Goal: Transaction & Acquisition: Purchase product/service

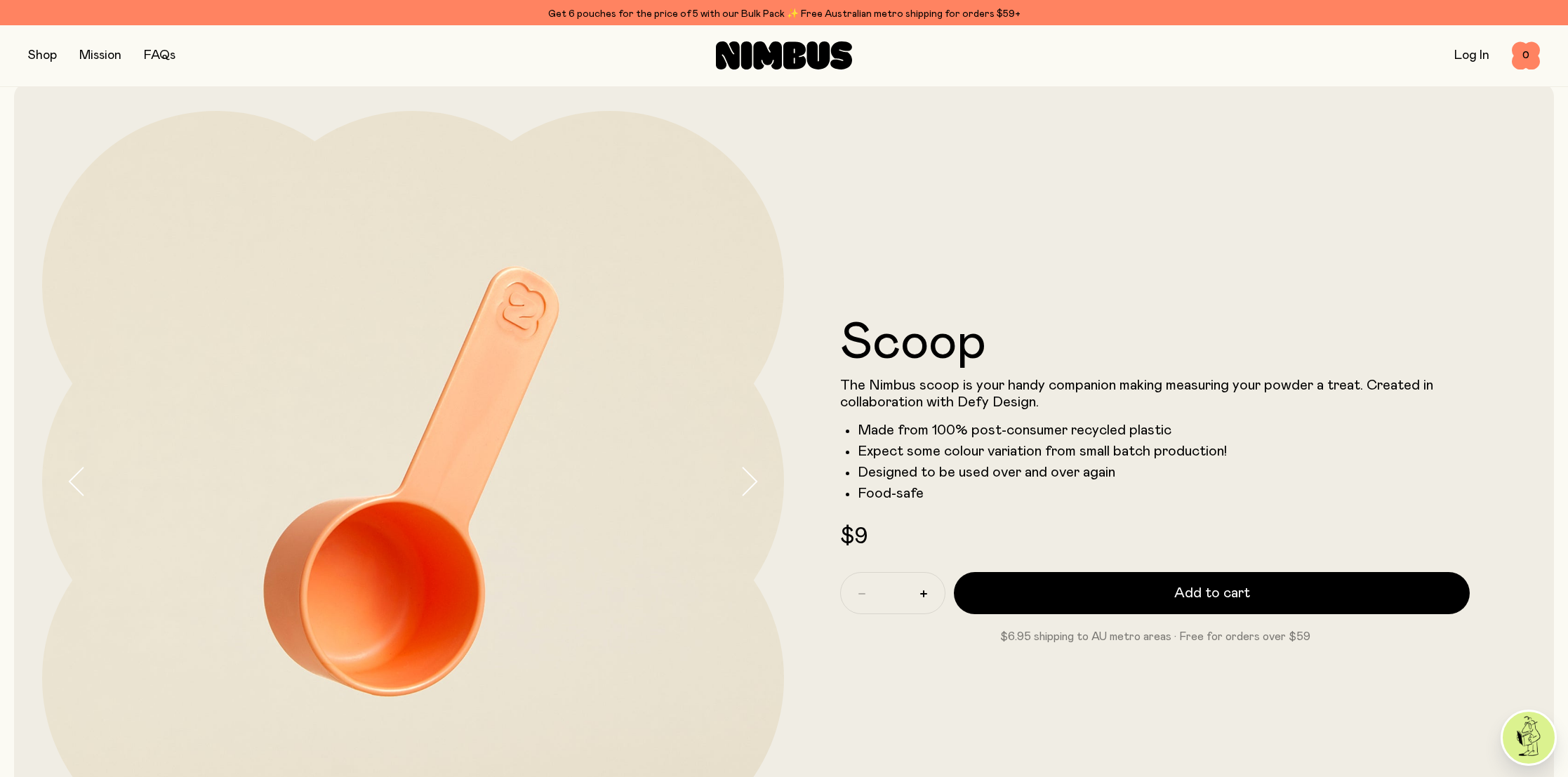
scroll to position [28, 0]
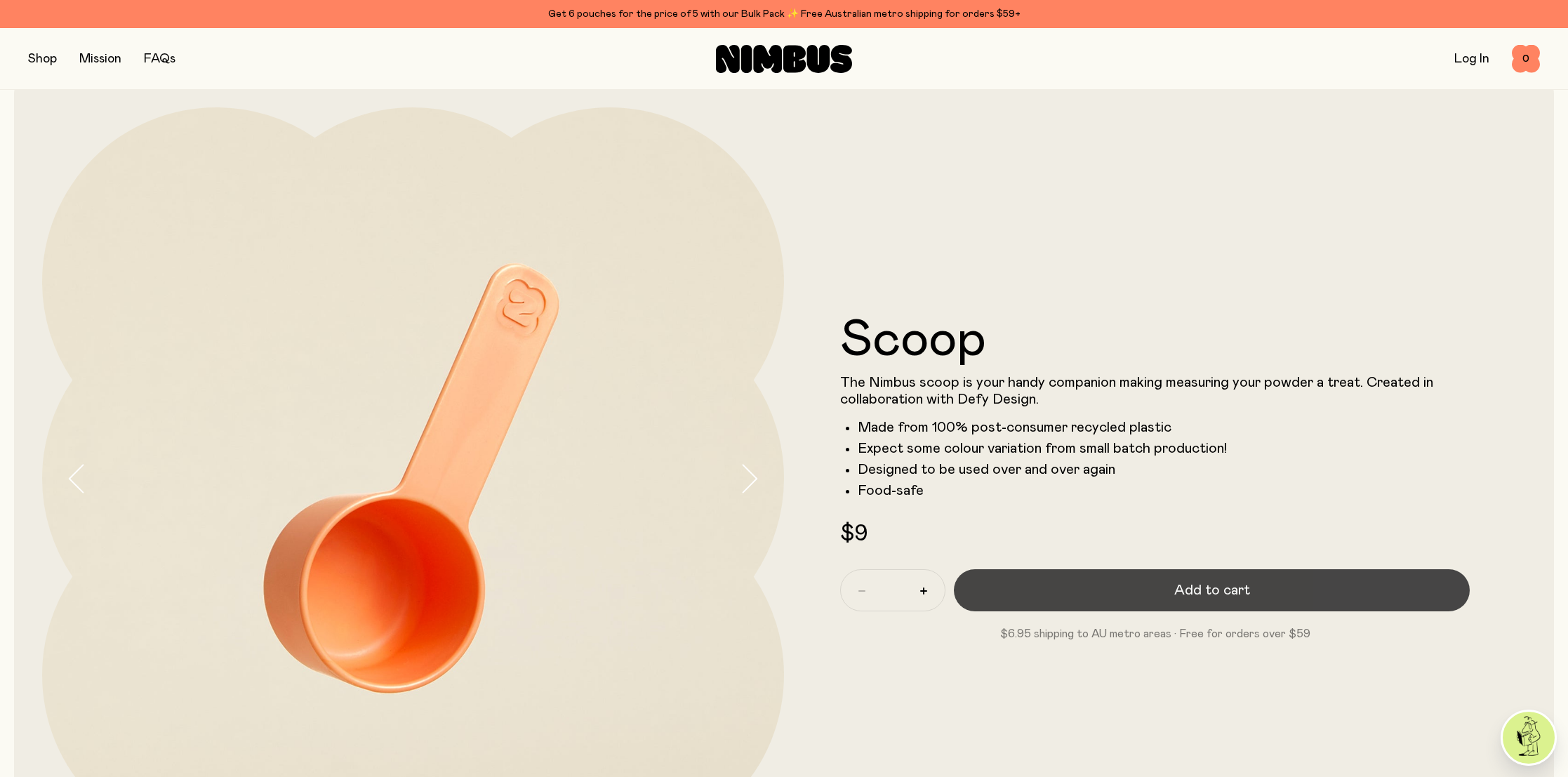
click at [1243, 584] on span "Add to cart" at bounding box center [1212, 590] width 76 height 20
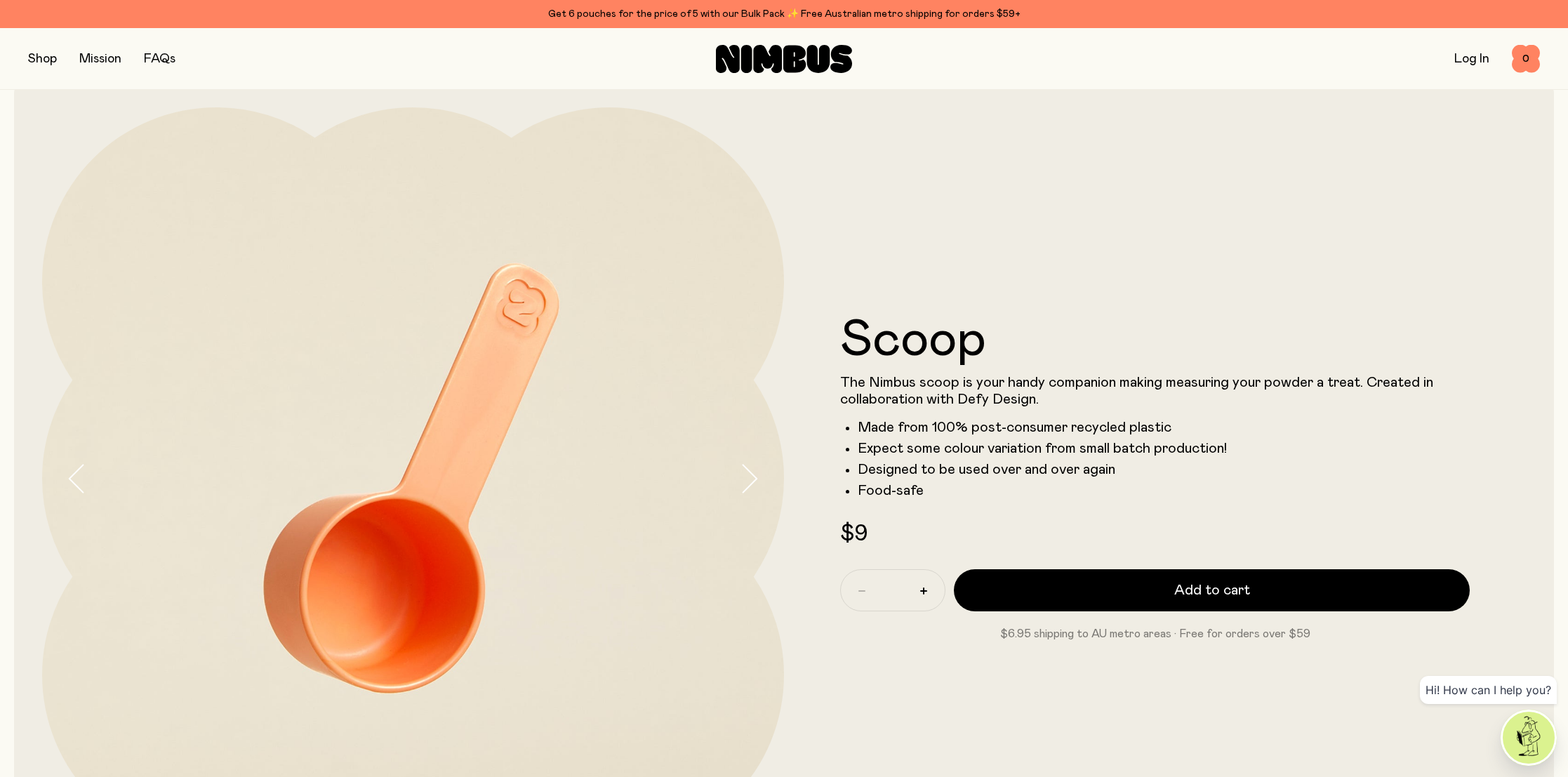
scroll to position [0, 0]
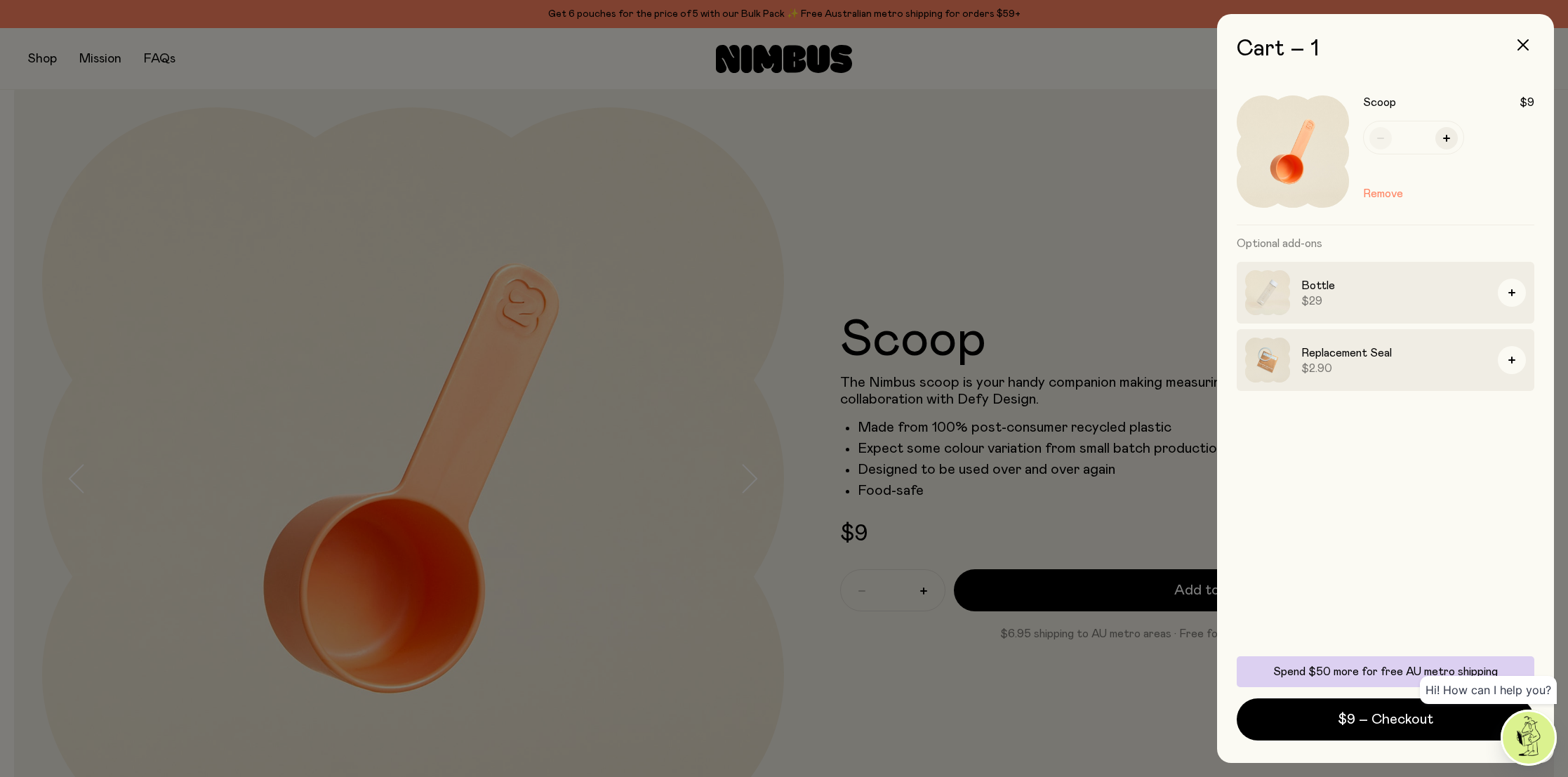
drag, startPoint x: 334, startPoint y: 151, endPoint x: 318, endPoint y: 142, distance: 18.4
click at [334, 151] on div at bounding box center [784, 388] width 1568 height 777
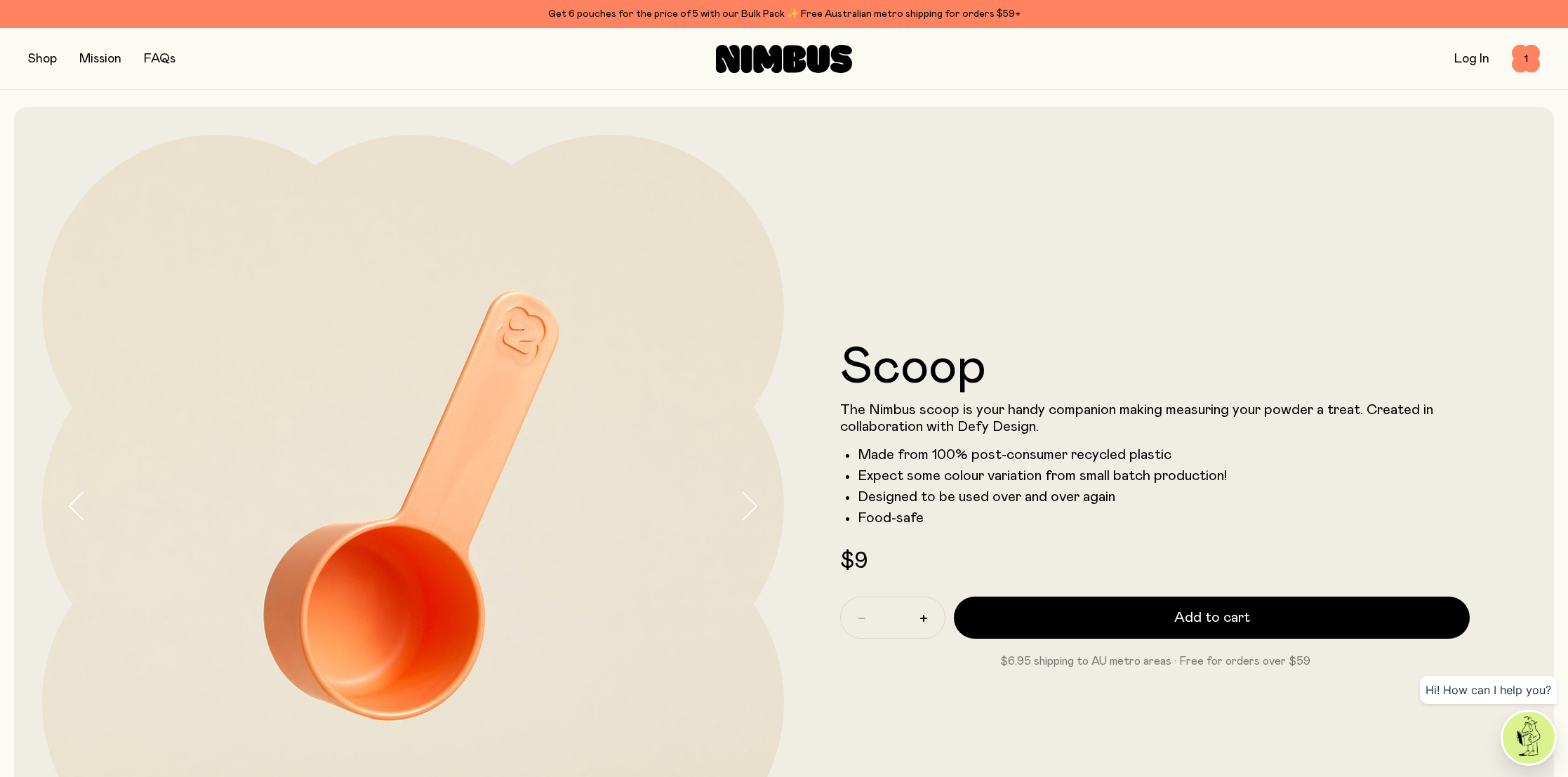
scroll to position [28, 0]
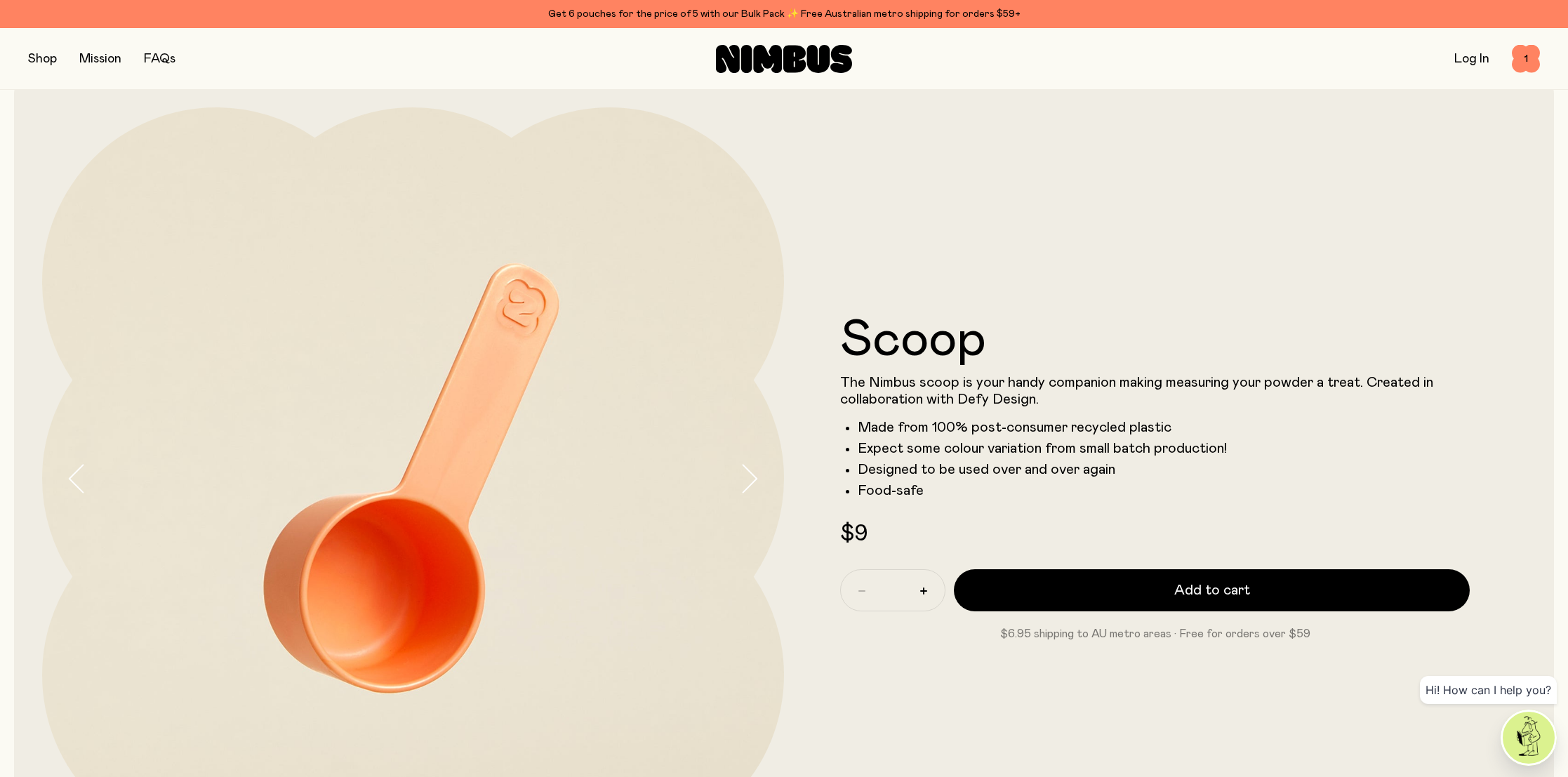
click at [42, 60] on button "button" at bounding box center [43, 59] width 29 height 20
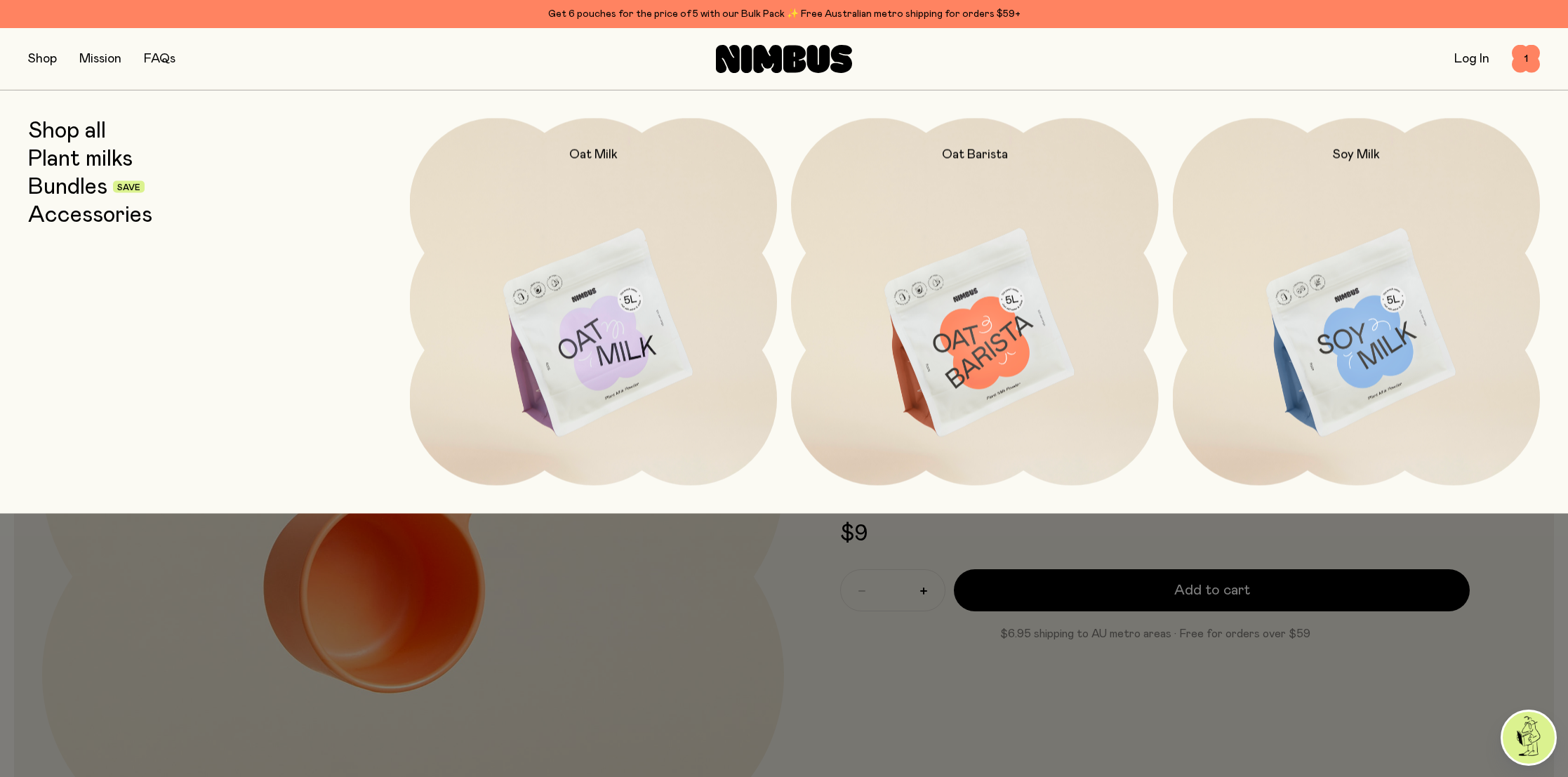
click at [72, 189] on link "Bundles" at bounding box center [68, 186] width 80 height 25
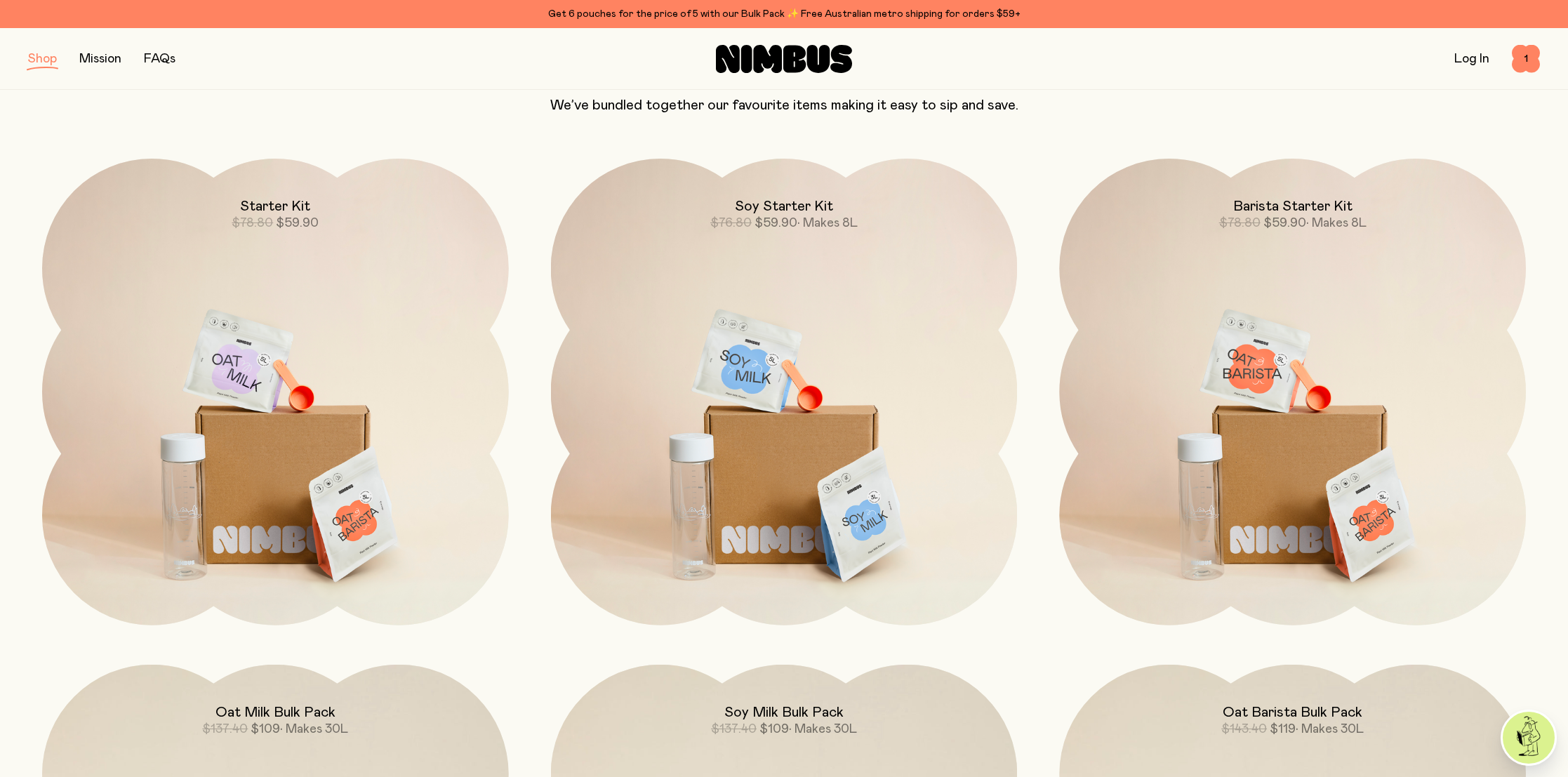
scroll to position [152, 0]
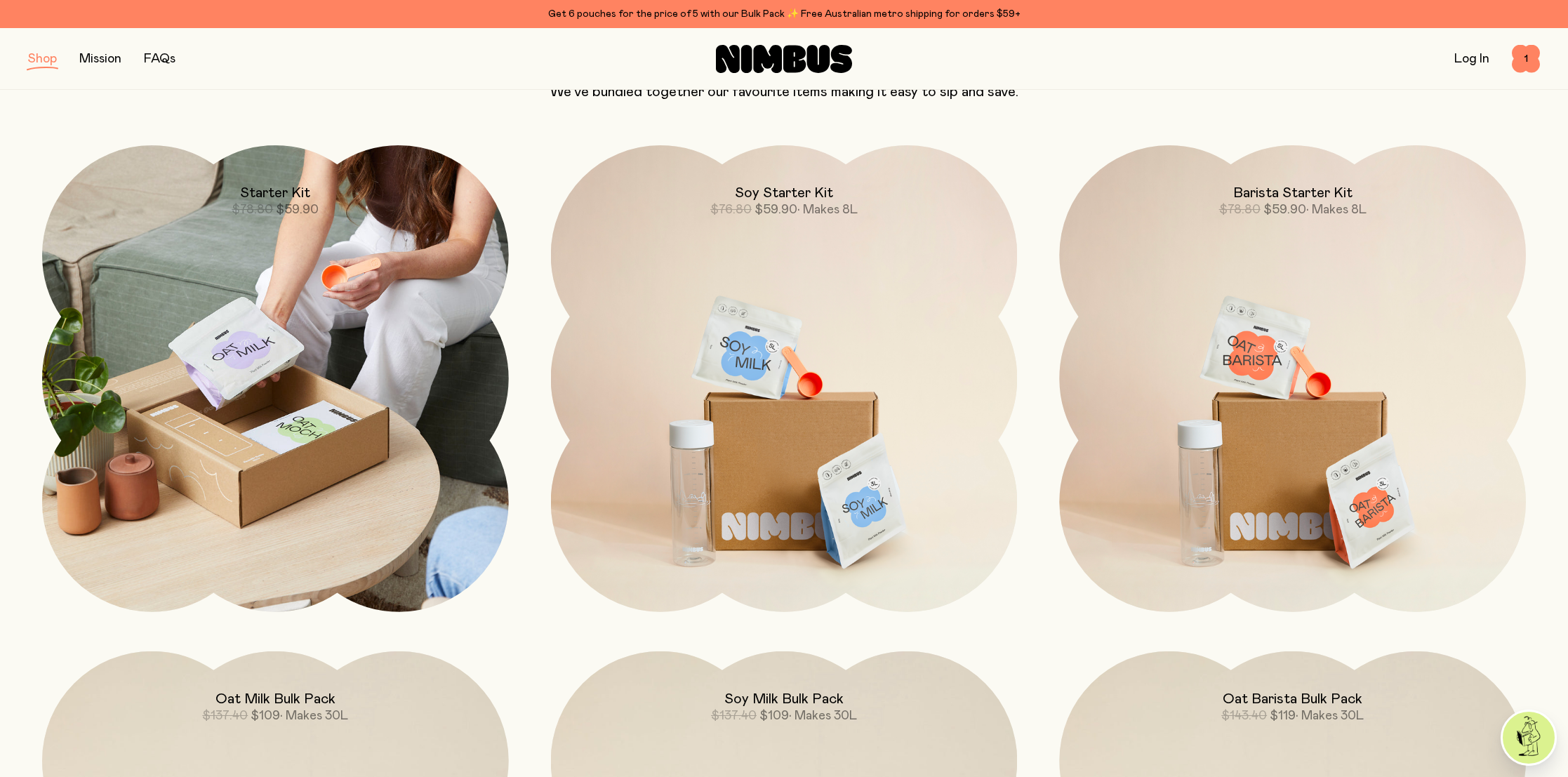
click at [267, 298] on img at bounding box center [276, 379] width 467 height 467
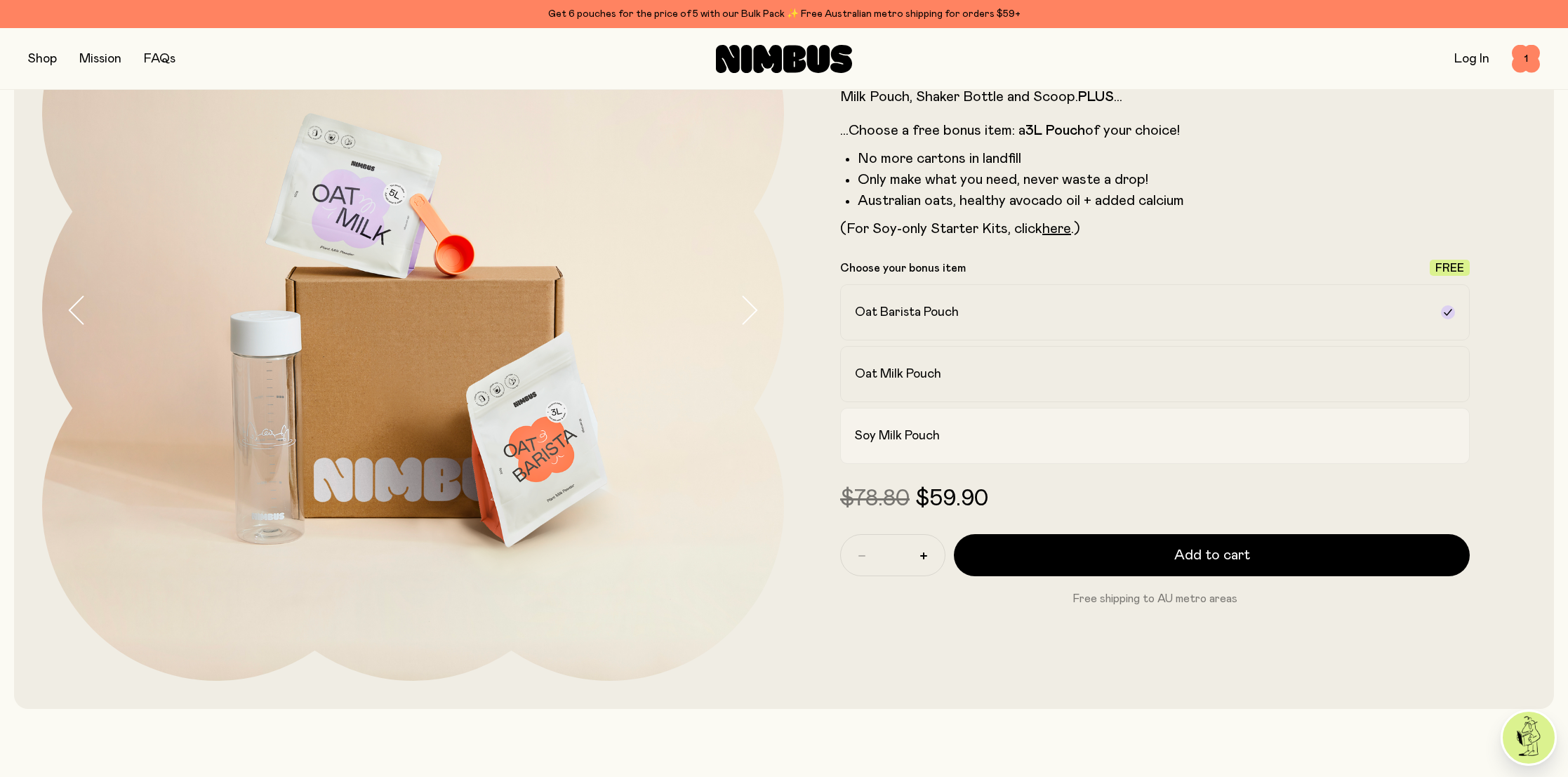
scroll to position [211, 0]
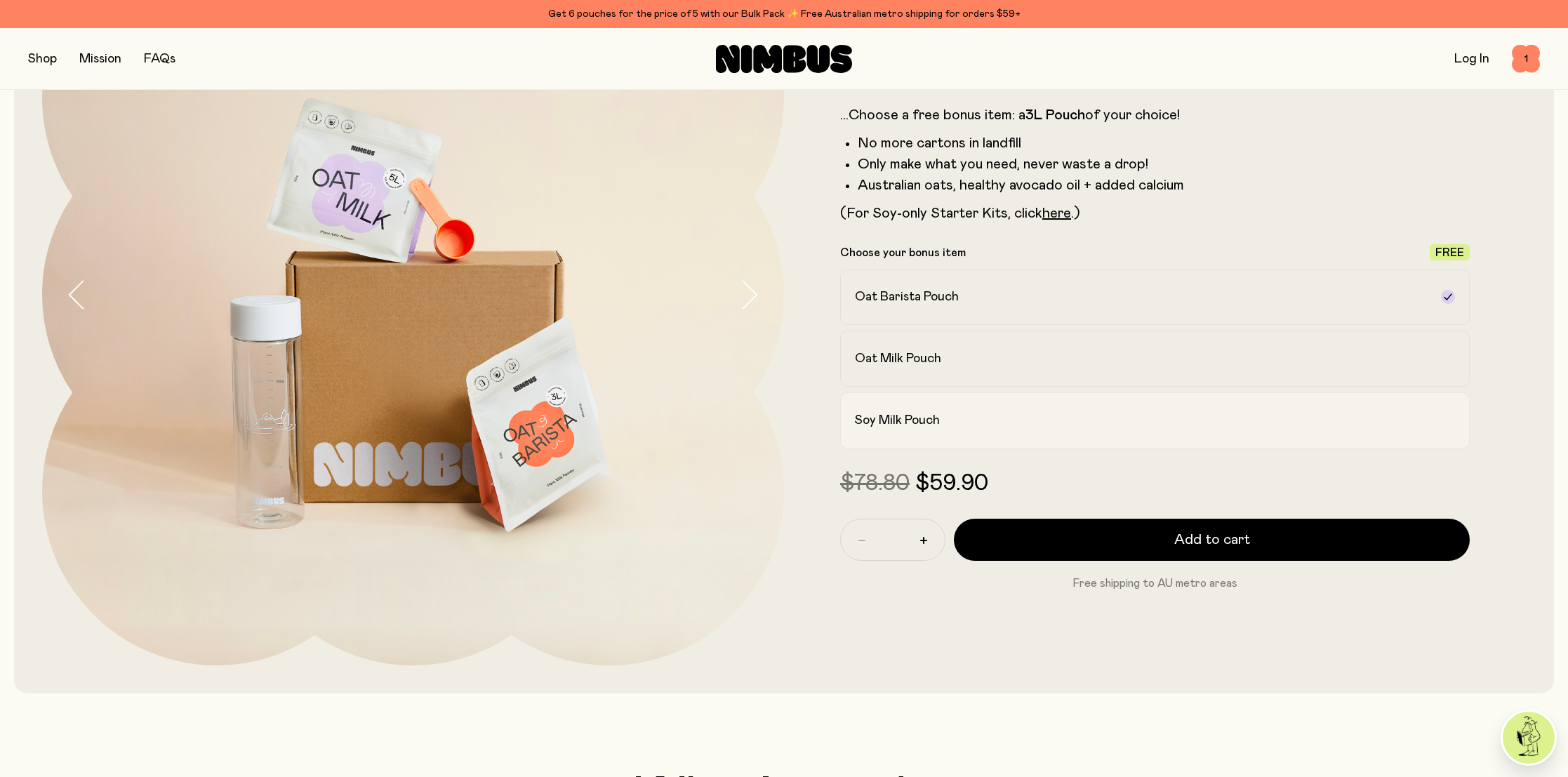
click at [924, 422] on h2 "Soy Milk Pouch" at bounding box center [897, 420] width 85 height 17
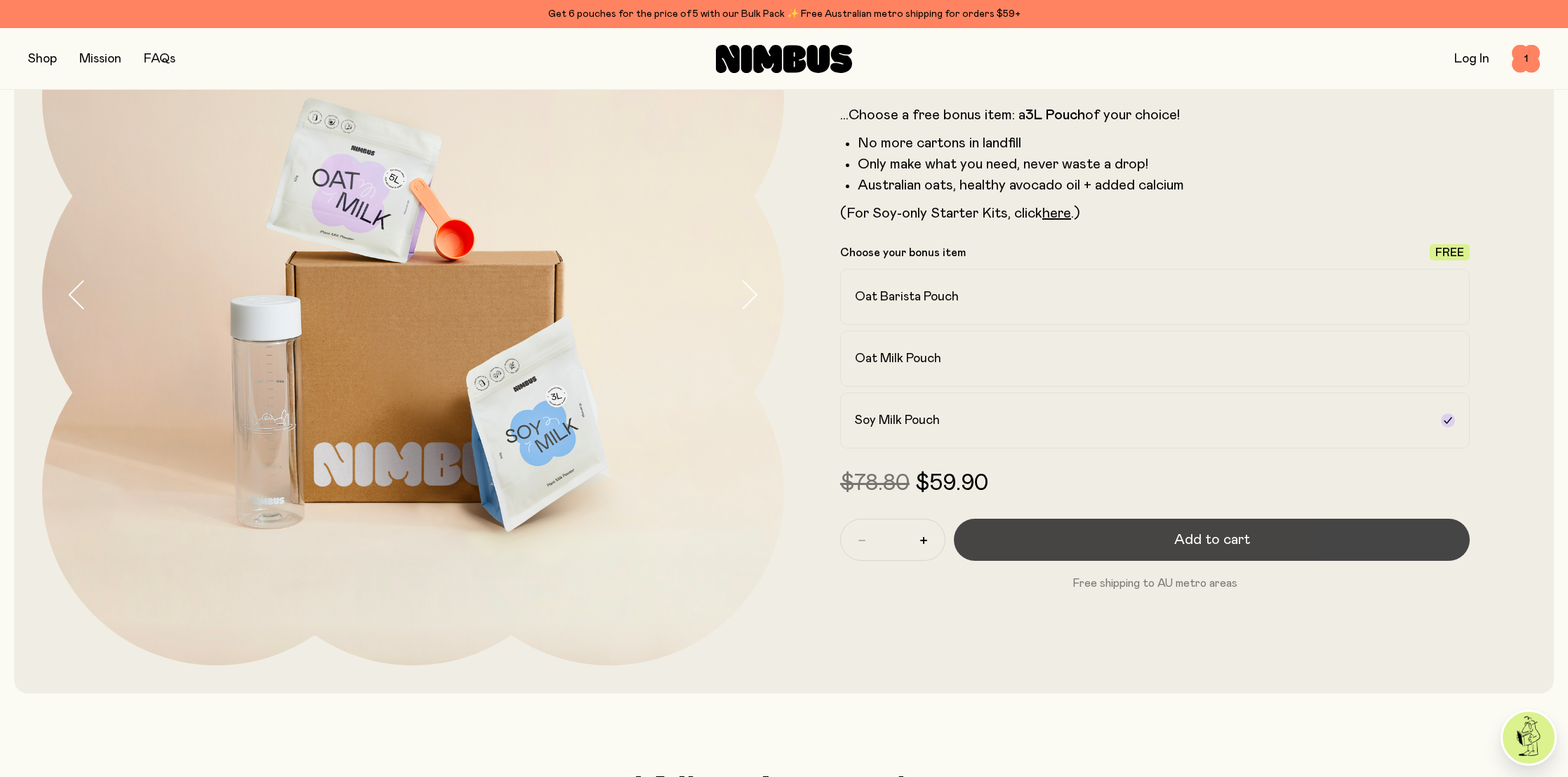
click at [1065, 534] on button "Add to cart" at bounding box center [1212, 539] width 516 height 42
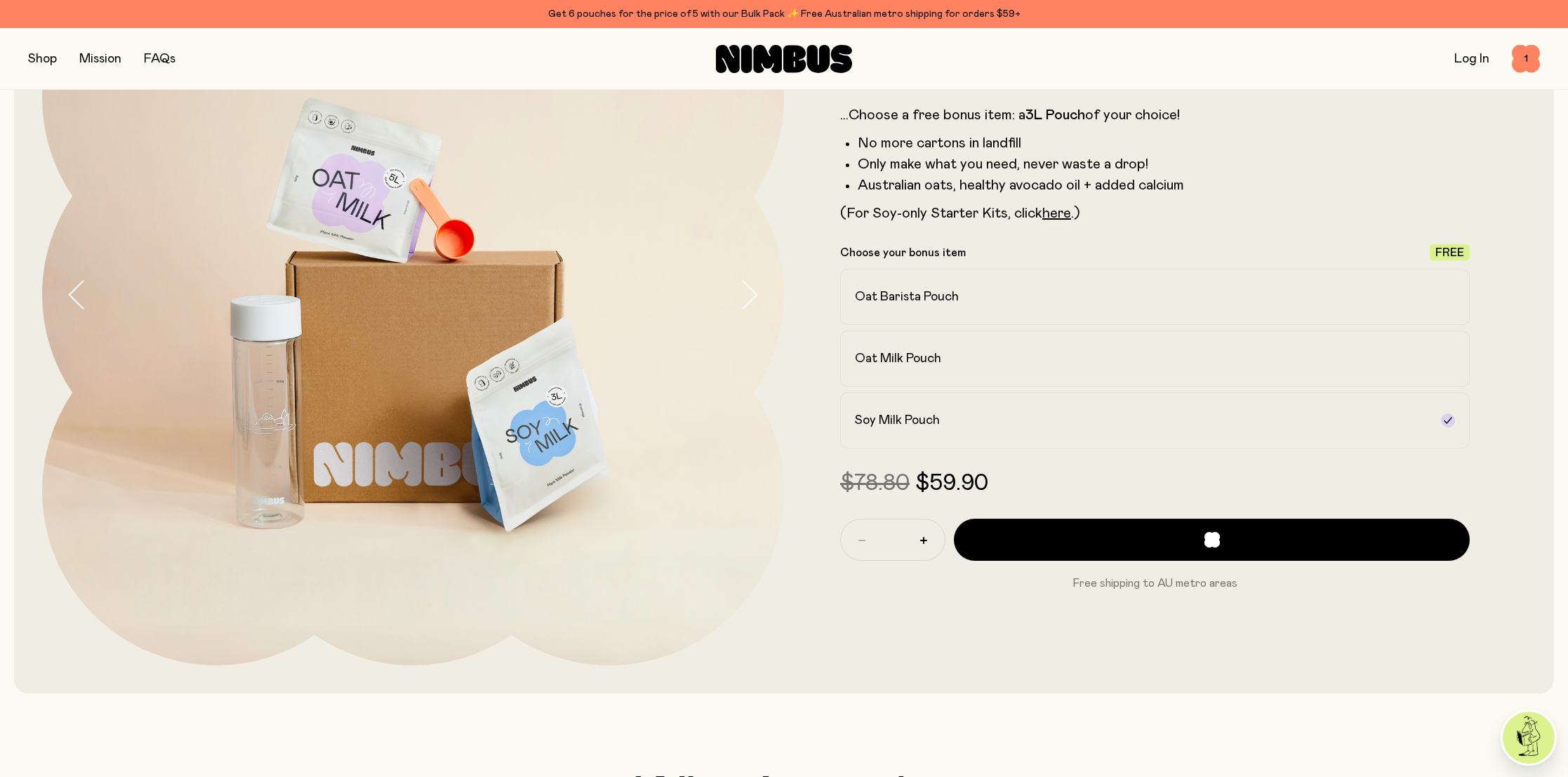
scroll to position [0, 0]
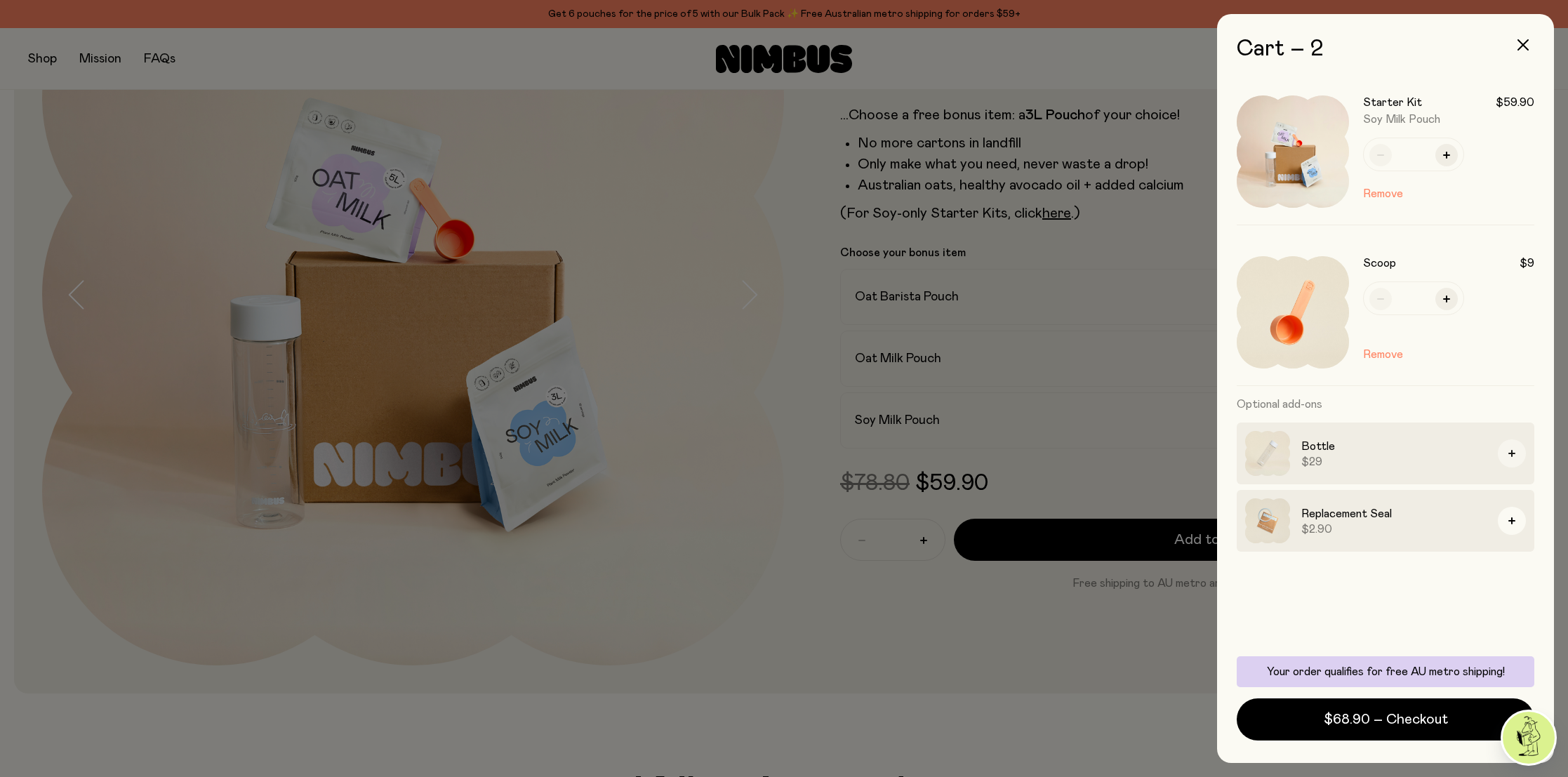
click at [1510, 453] on icon "button" at bounding box center [1511, 453] width 7 height 7
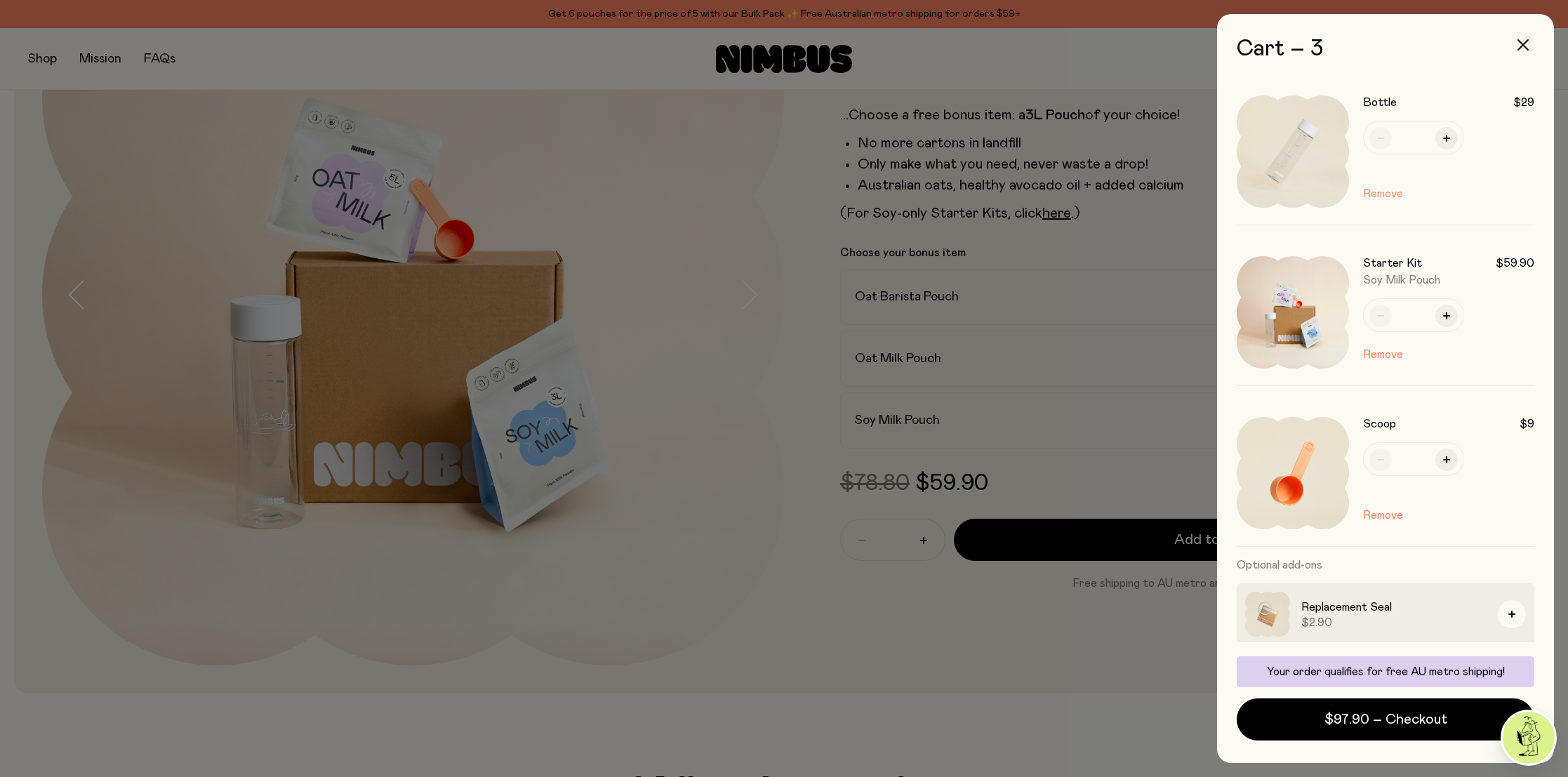
click at [1392, 193] on button "Remove" at bounding box center [1383, 194] width 40 height 17
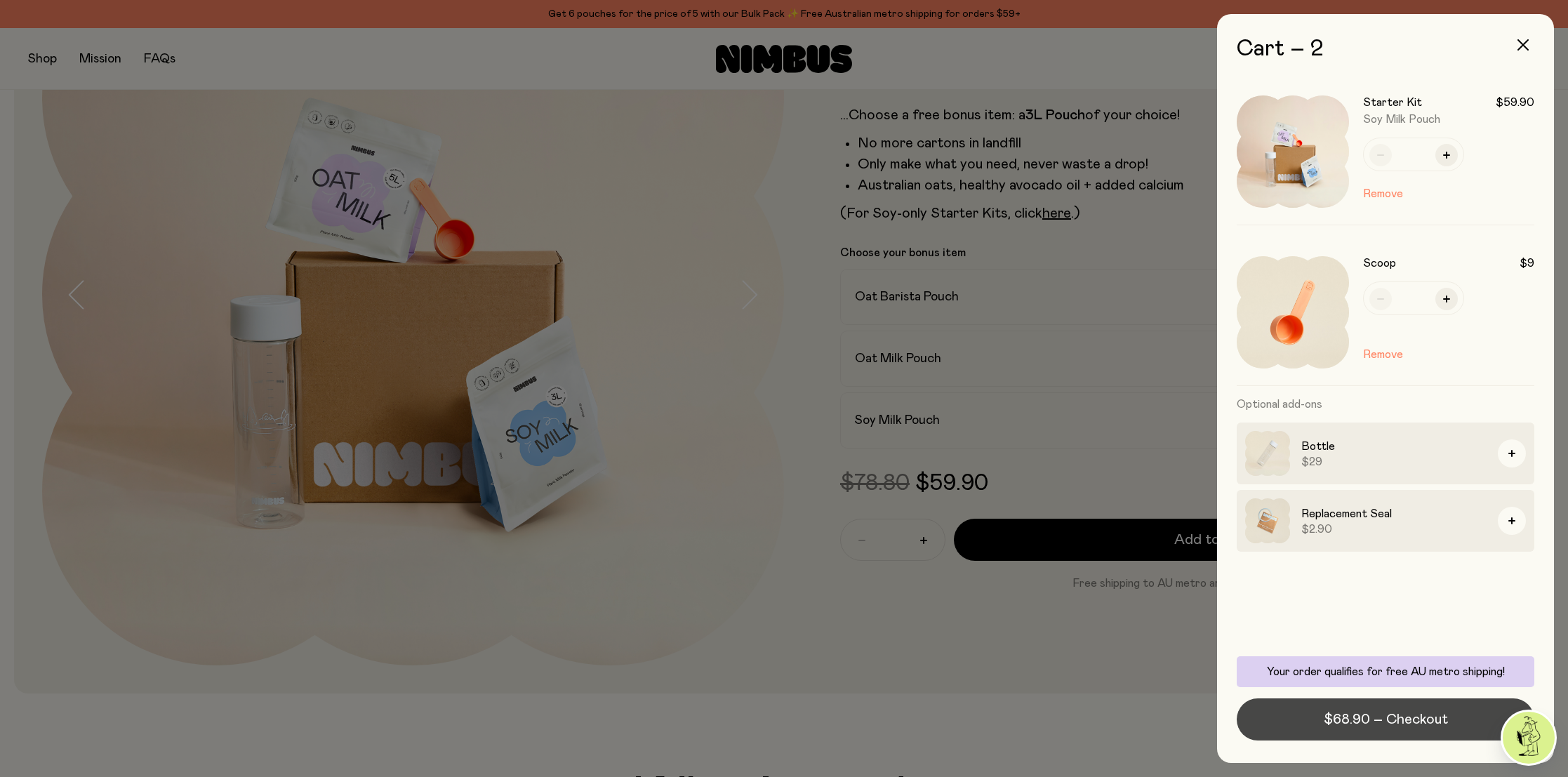
click at [1425, 721] on span "$68.90 – Checkout" at bounding box center [1386, 720] width 124 height 20
